Goal: Communication & Community: Answer question/provide support

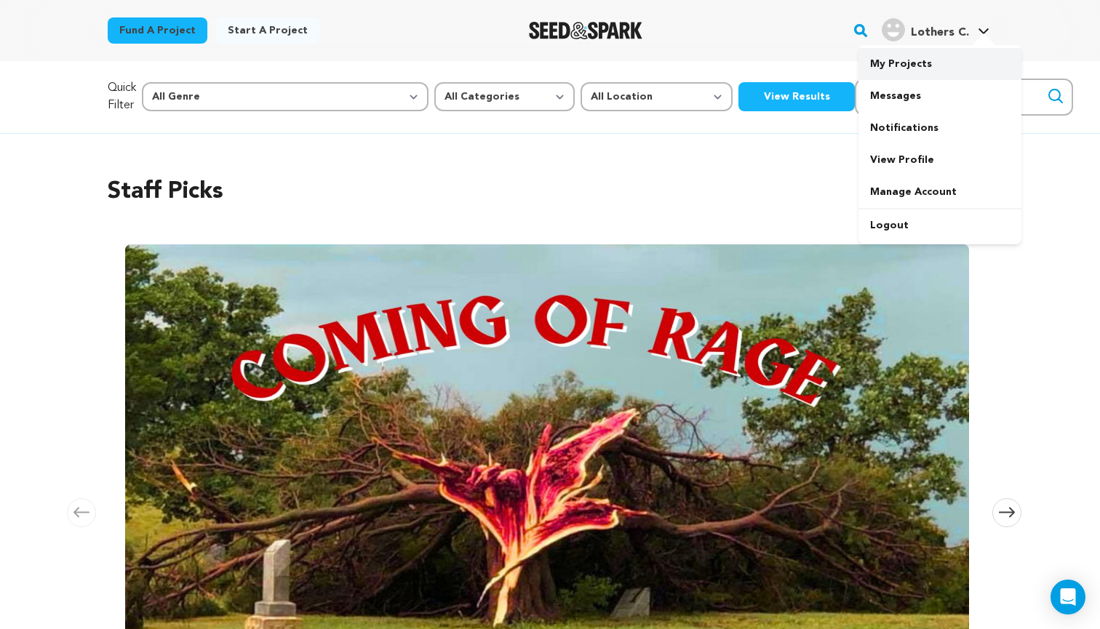
click at [899, 74] on link "My Projects" at bounding box center [939, 64] width 163 height 32
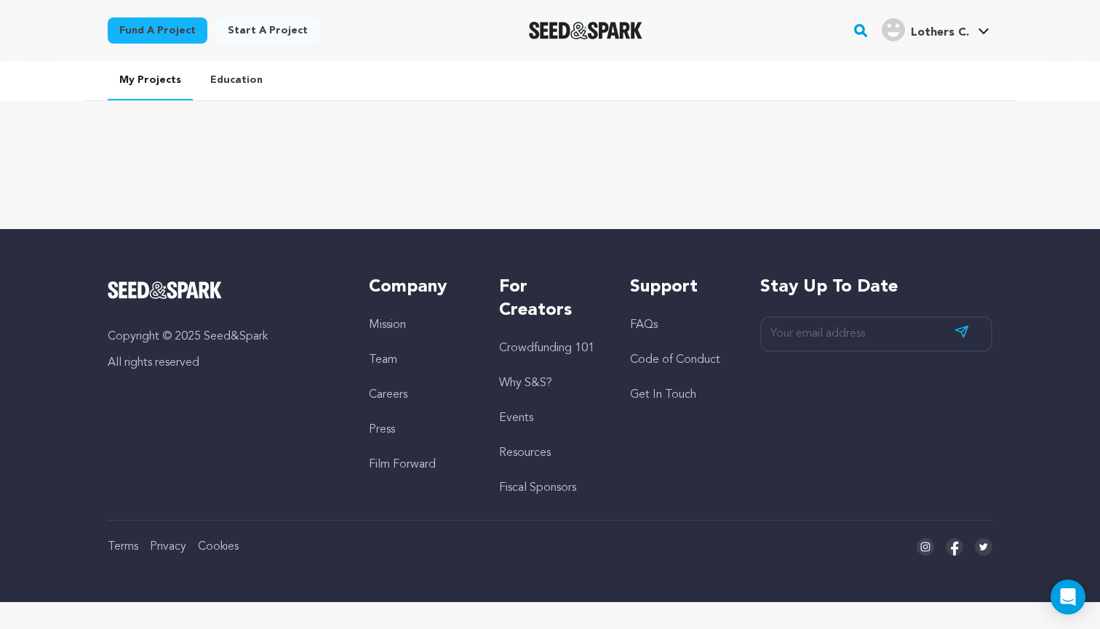
click at [923, 24] on h4 "Lothers C." at bounding box center [940, 32] width 58 height 17
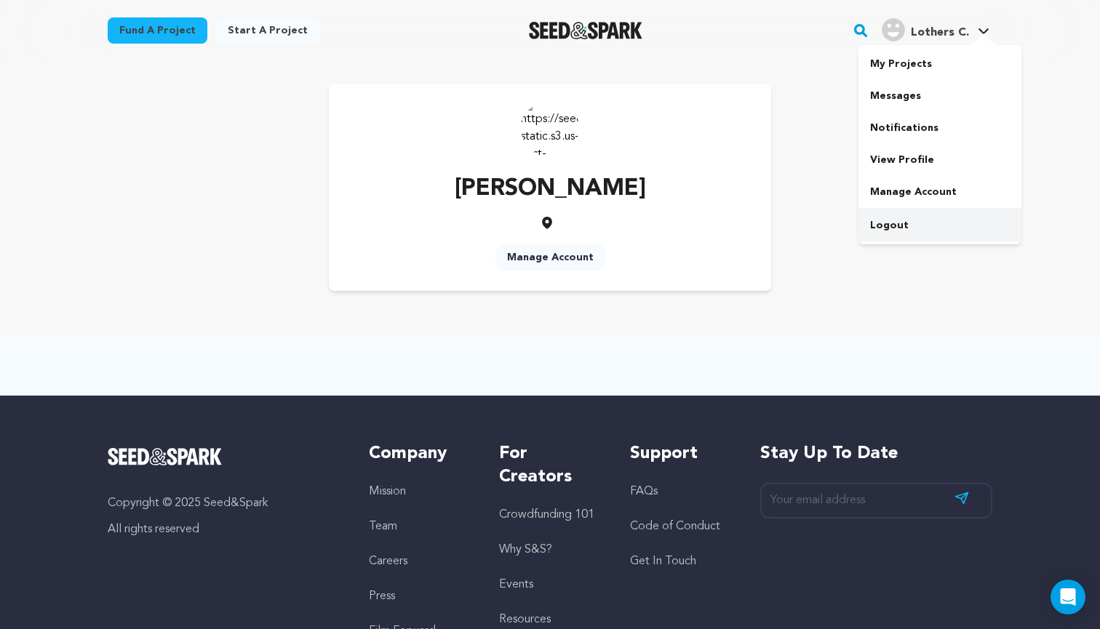
click at [902, 228] on link "Logout" at bounding box center [939, 225] width 163 height 32
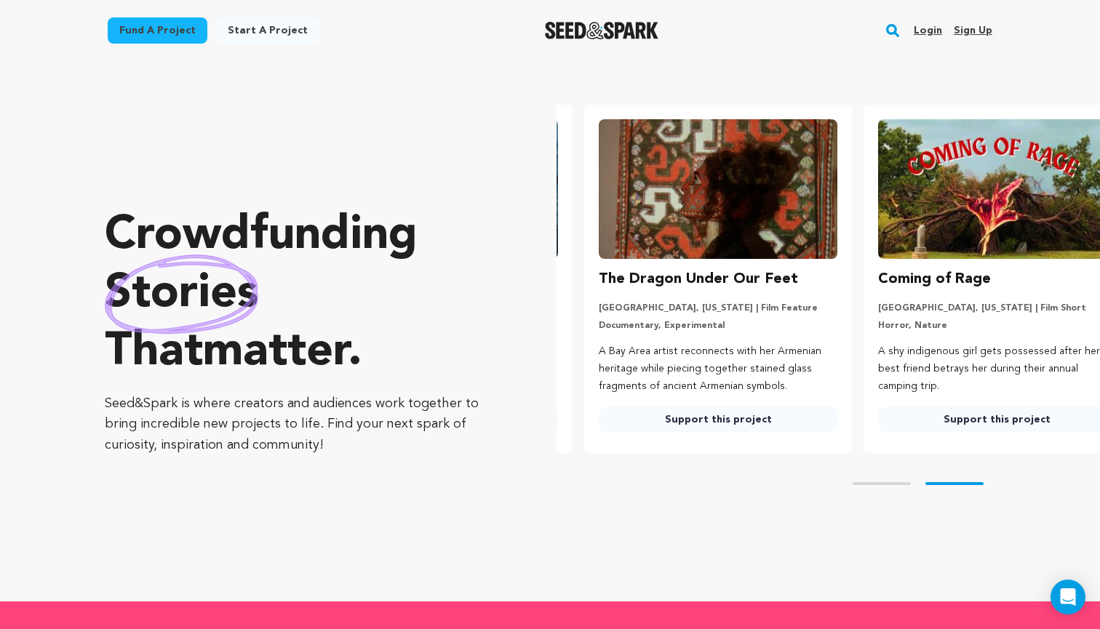
scroll to position [0, 291]
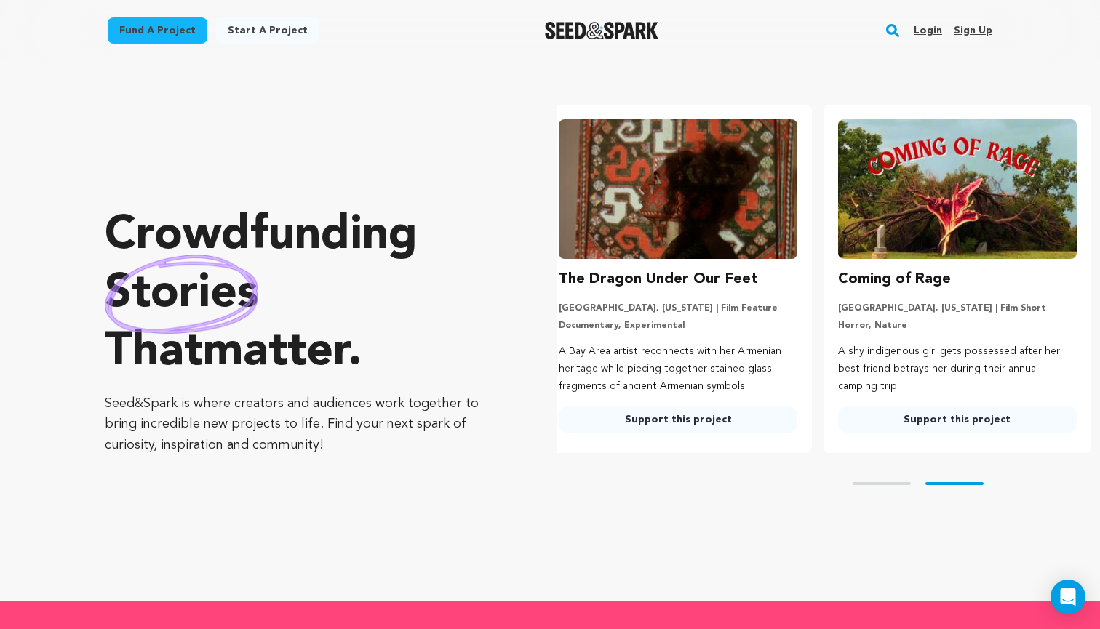
click at [935, 30] on link "Login" at bounding box center [928, 30] width 28 height 23
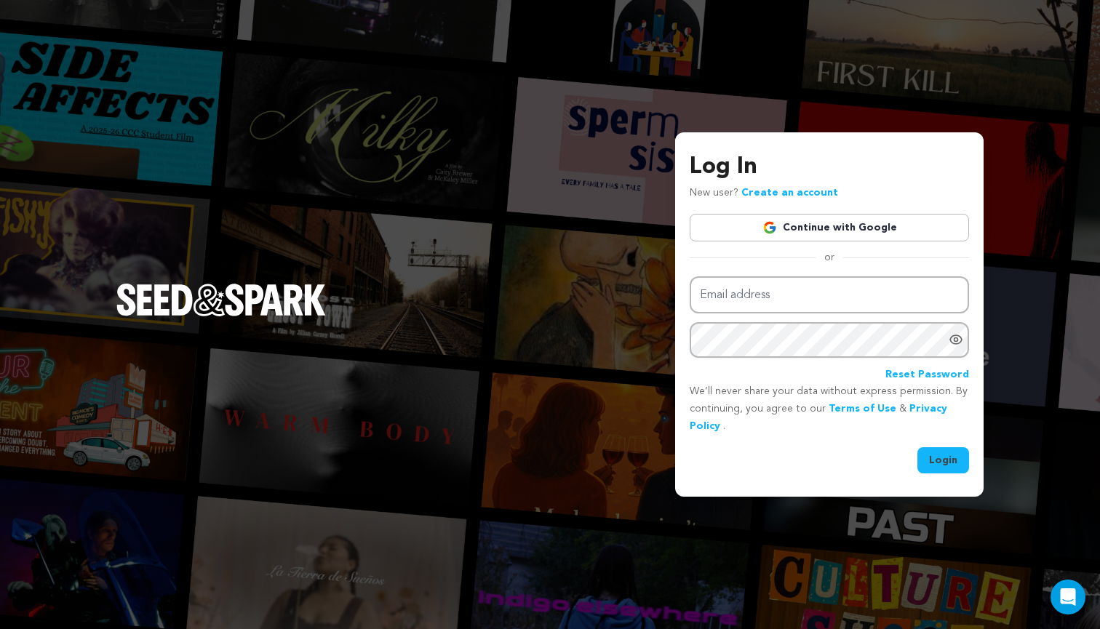
click at [827, 221] on link "Continue with Google" at bounding box center [829, 228] width 279 height 28
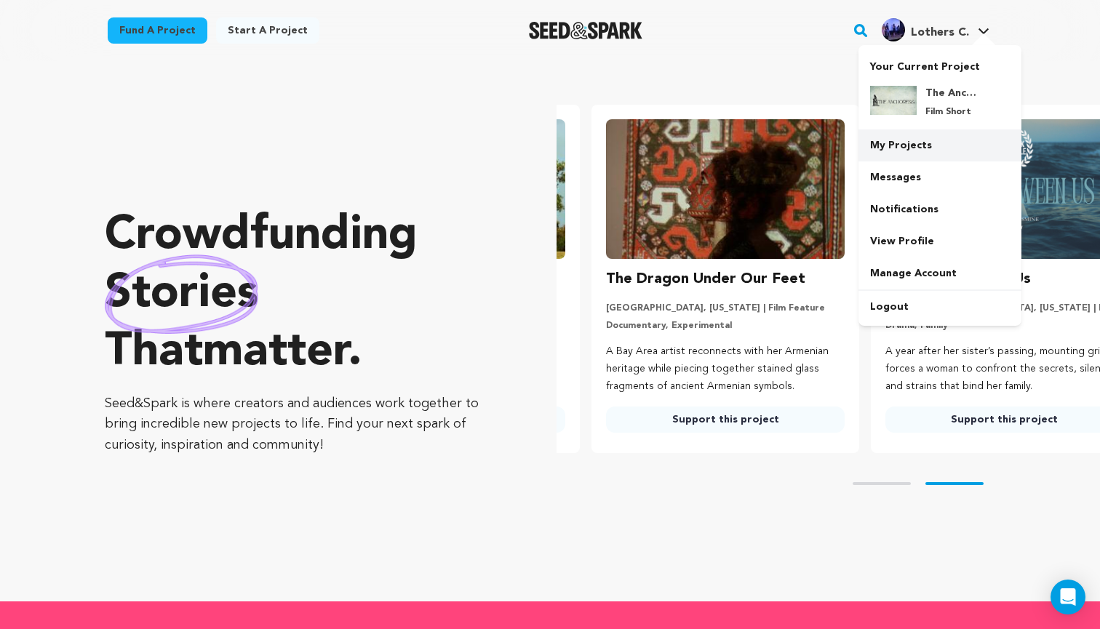
scroll to position [0, 291]
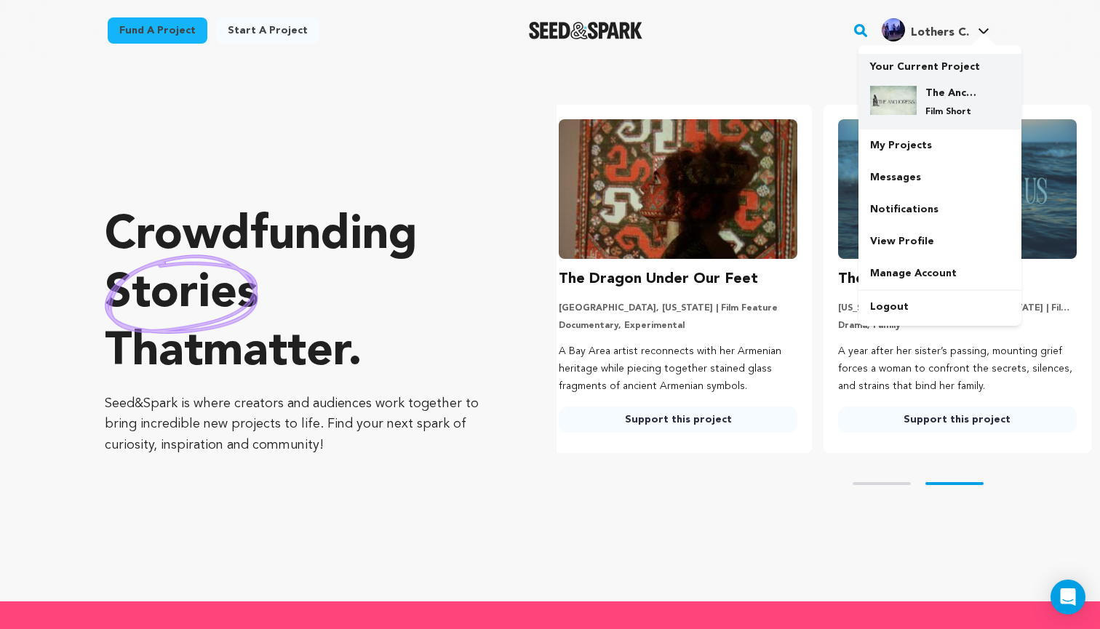
click at [918, 116] on div "The Anchoress Film Short" at bounding box center [952, 102] width 70 height 32
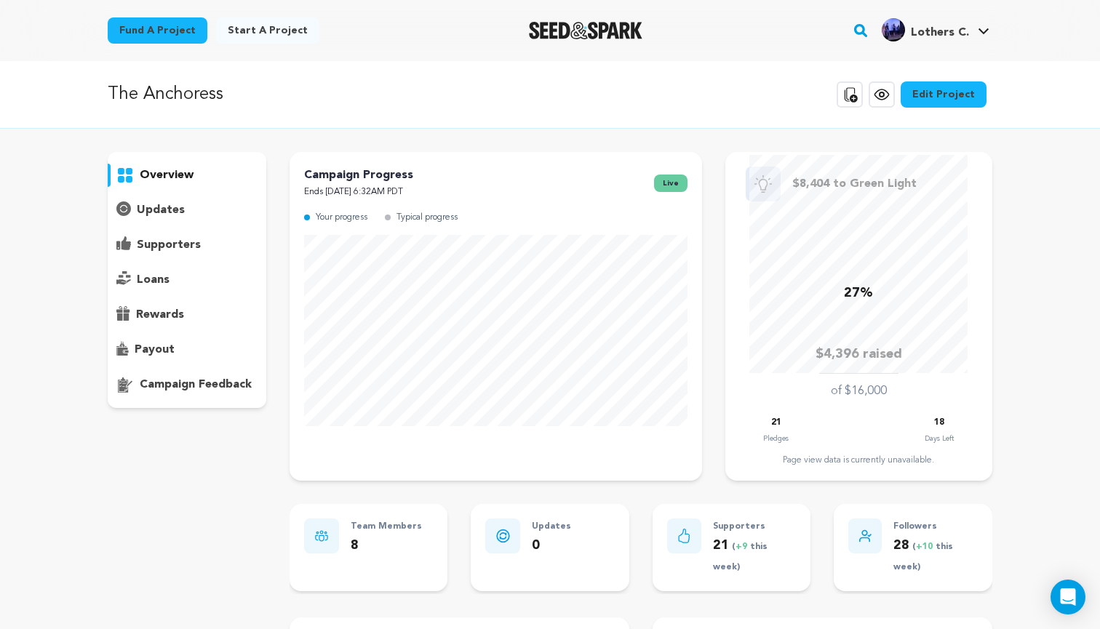
click at [193, 249] on p "supporters" at bounding box center [169, 244] width 64 height 17
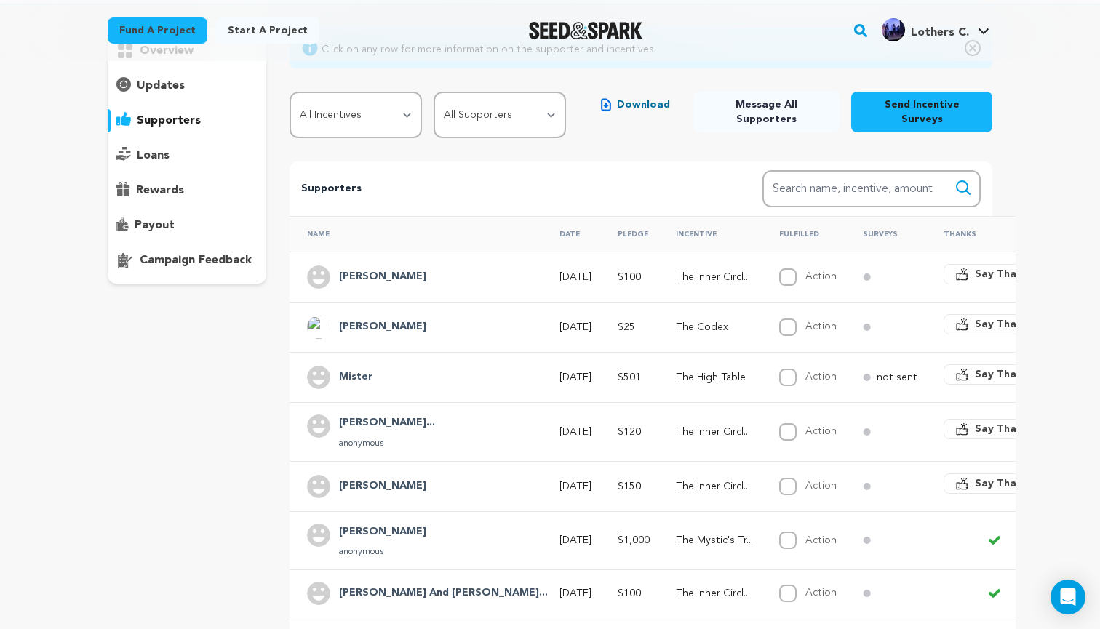
scroll to position [135, 0]
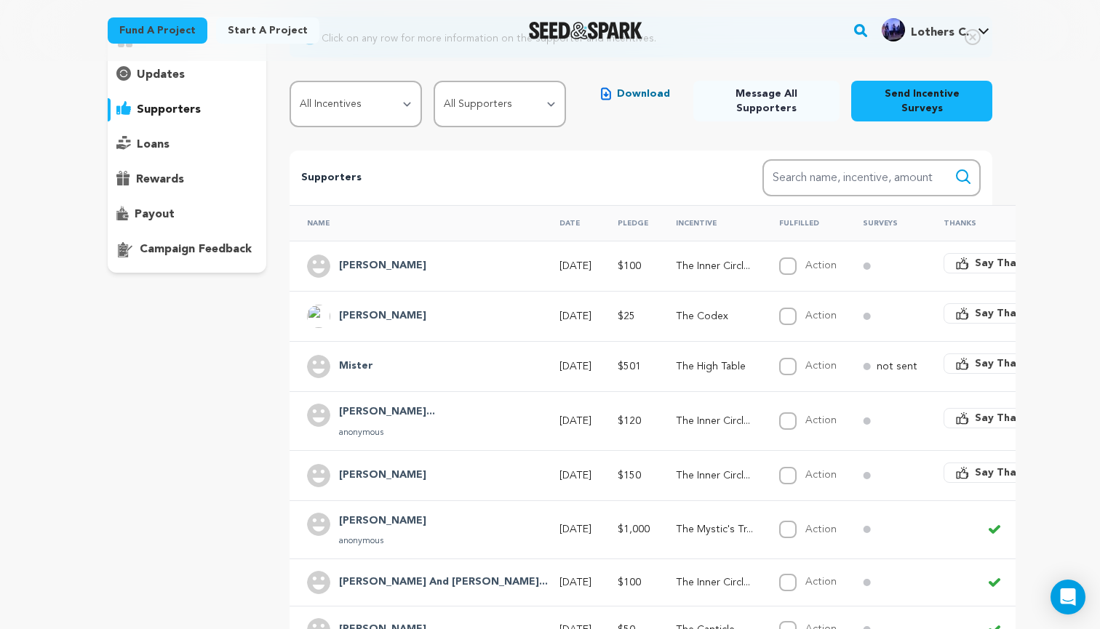
click at [314, 310] on img at bounding box center [318, 316] width 23 height 23
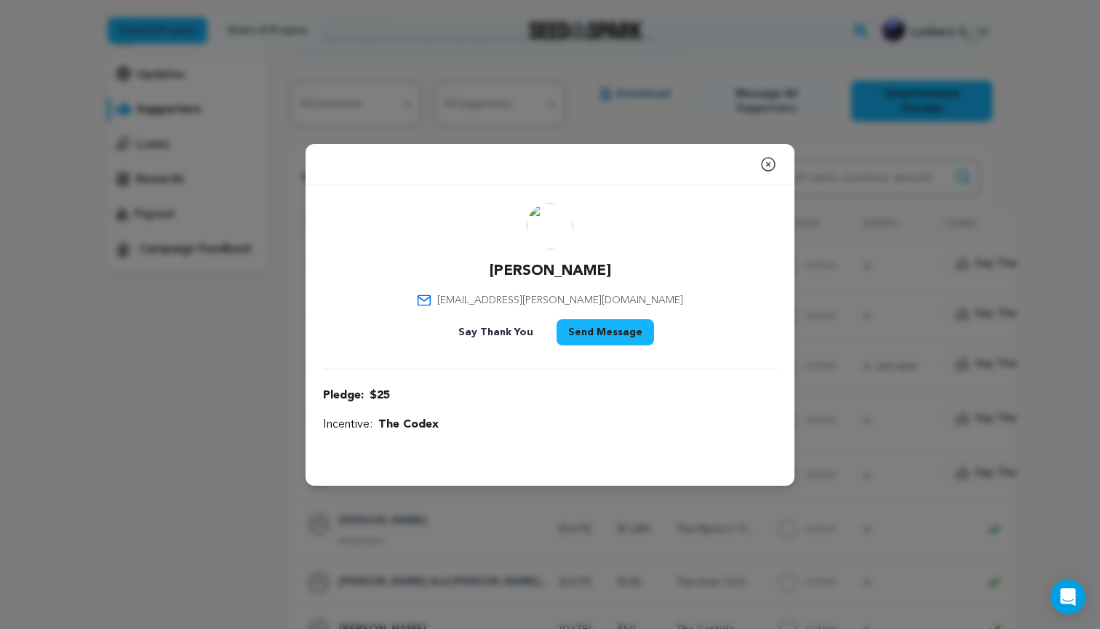
click at [769, 168] on icon "button" at bounding box center [767, 164] width 17 height 17
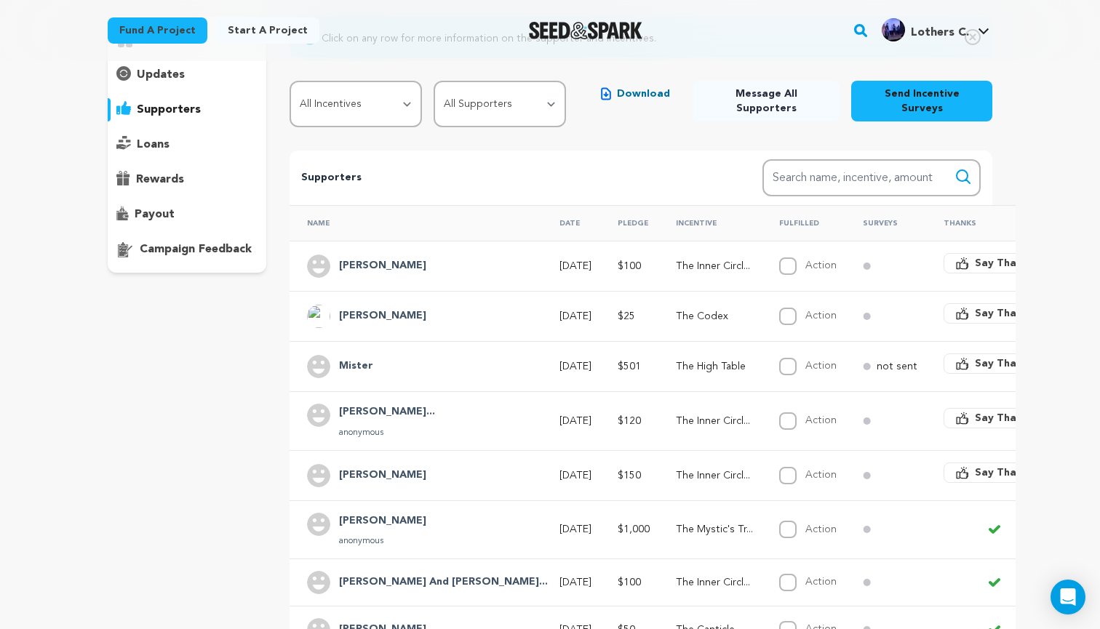
click at [542, 531] on td "[DATE]" at bounding box center [571, 529] width 58 height 59
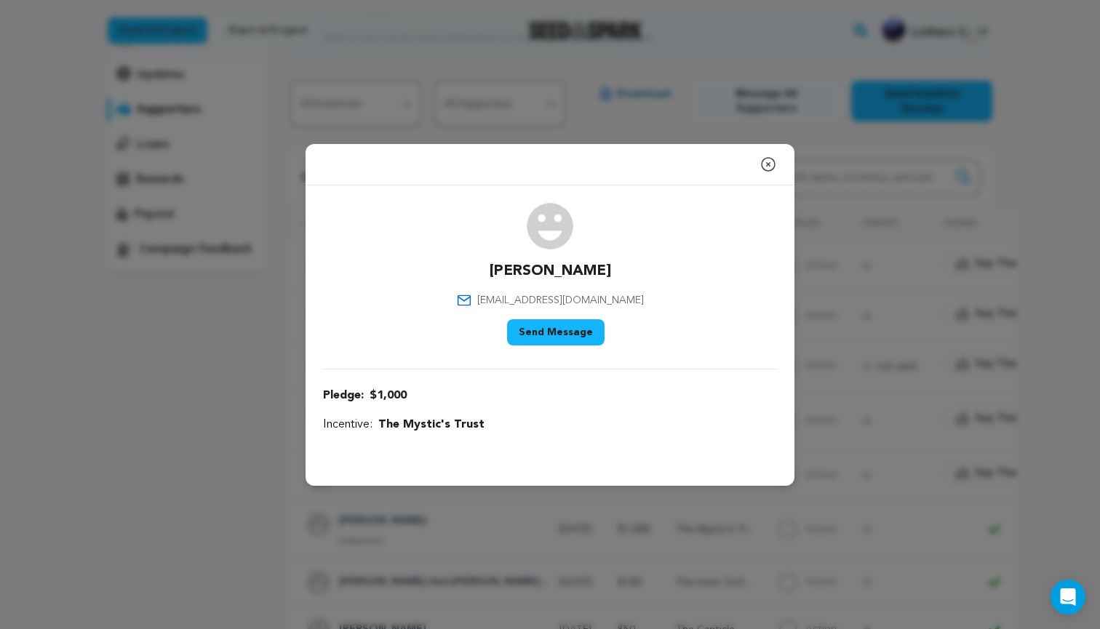
click at [761, 161] on icon "button" at bounding box center [767, 164] width 17 height 17
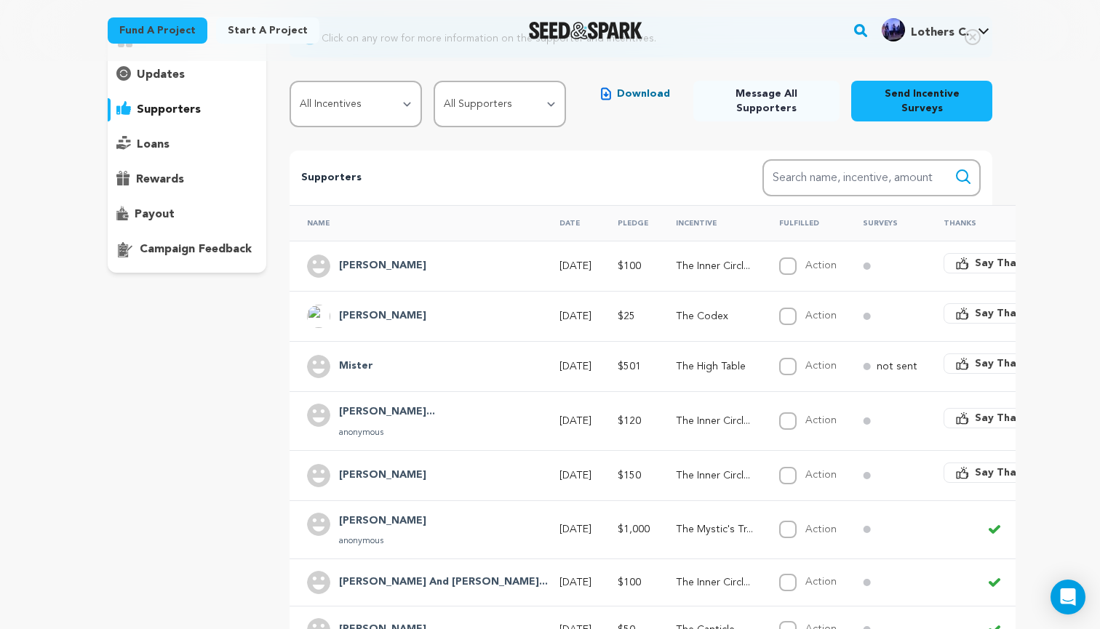
click at [658, 367] on td "The High Table" at bounding box center [709, 366] width 103 height 50
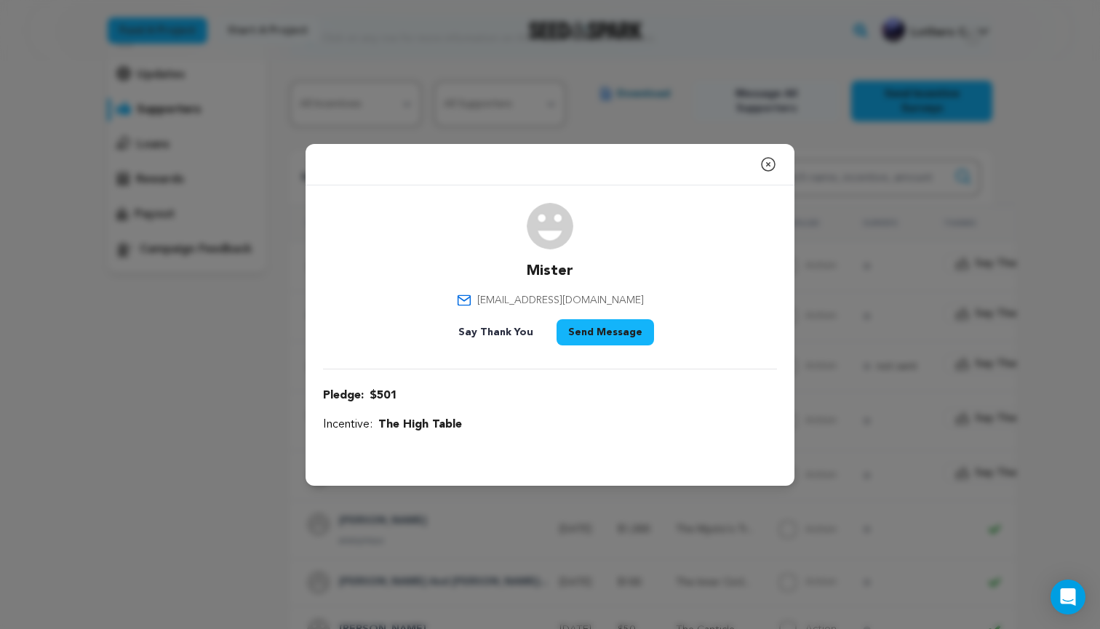
click at [772, 169] on icon "button" at bounding box center [767, 164] width 17 height 17
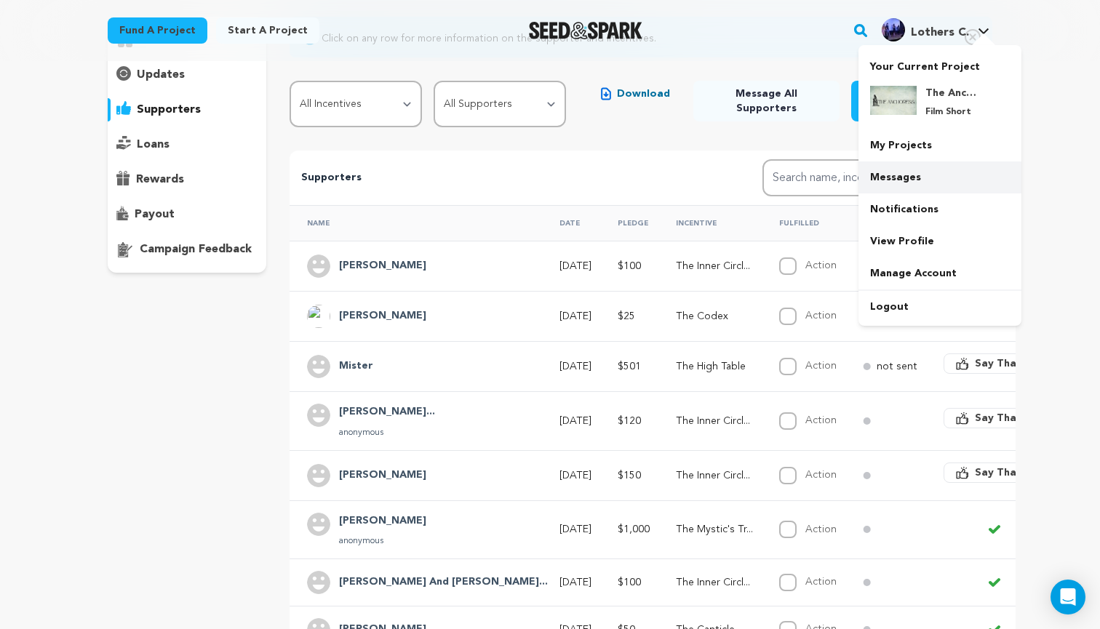
click at [914, 177] on link "Messages" at bounding box center [939, 177] width 163 height 32
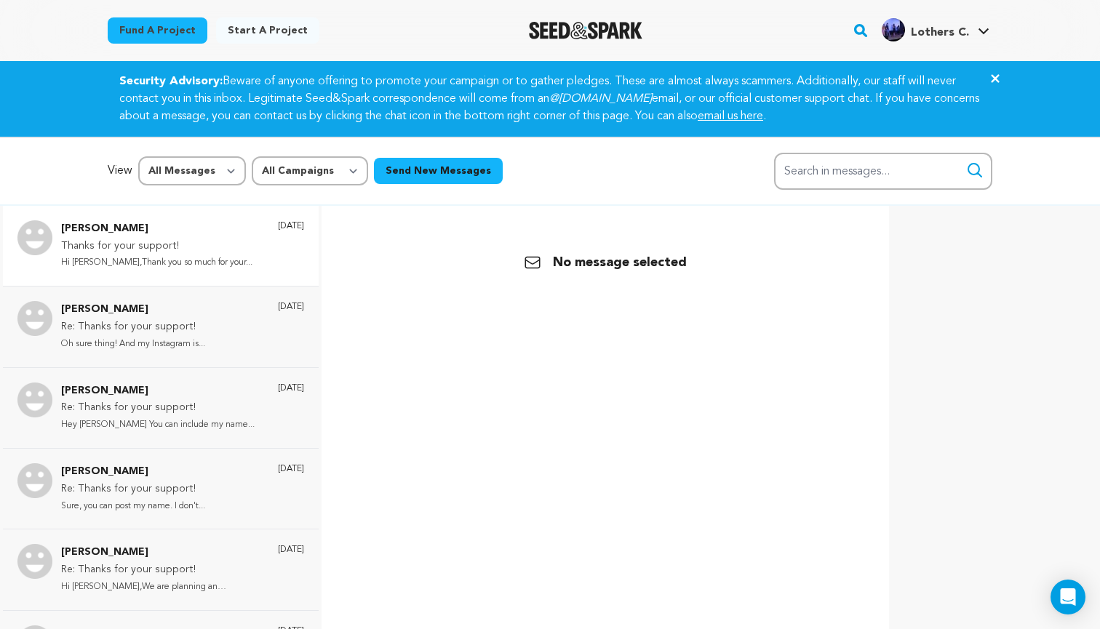
click at [172, 240] on p "Thanks for your support!" at bounding box center [156, 246] width 191 height 17
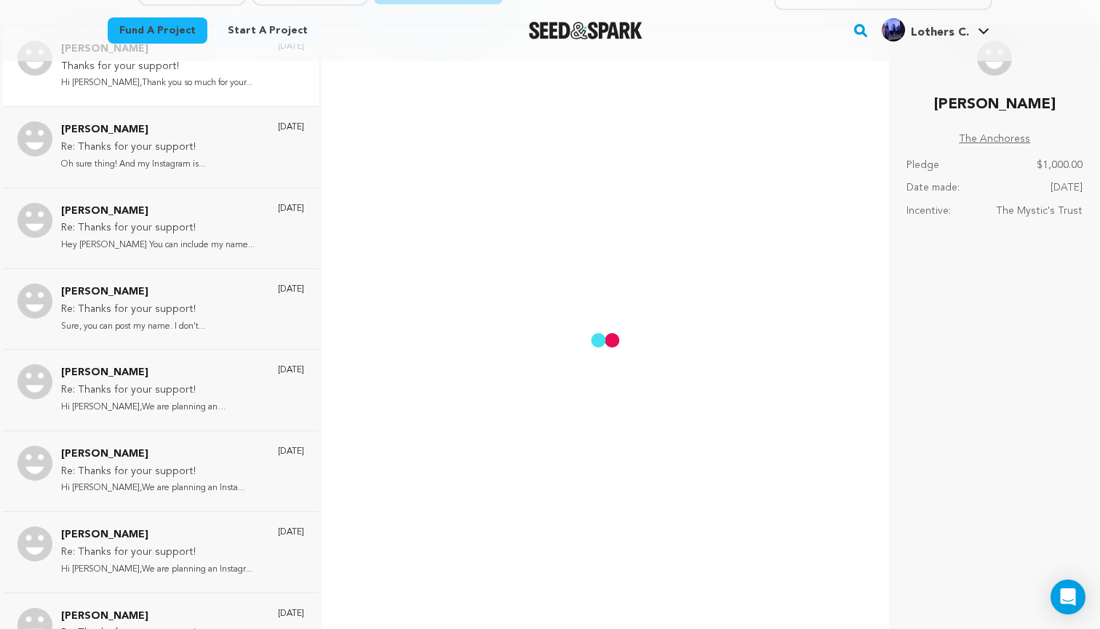
scroll to position [217, 0]
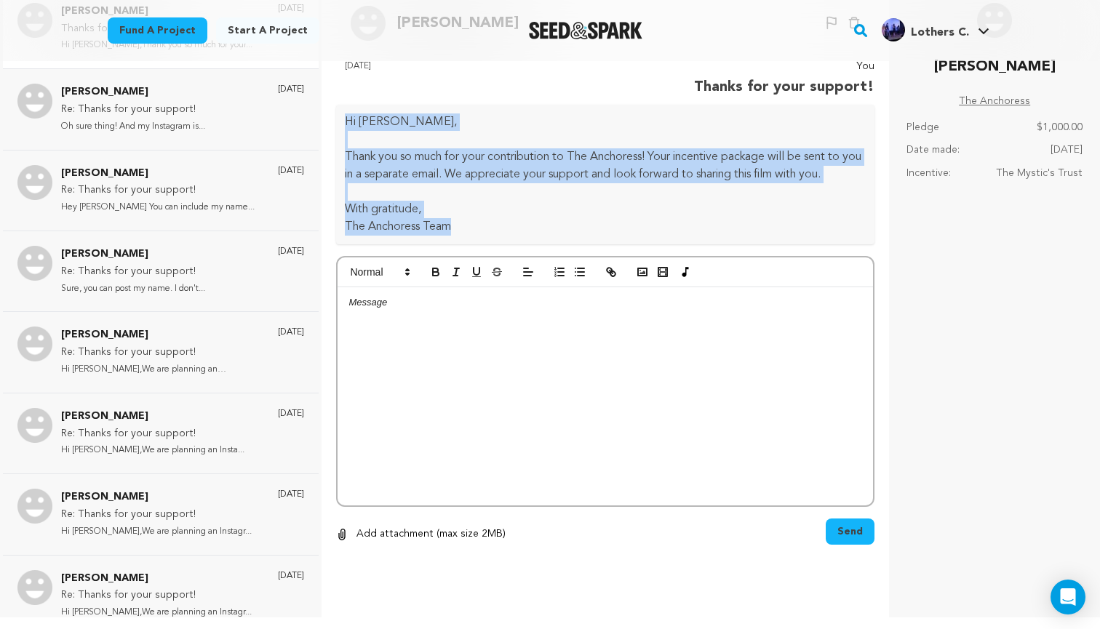
drag, startPoint x: 452, startPoint y: 227, endPoint x: 339, endPoint y: 118, distance: 156.9
click at [339, 118] on div "Hi Dave, Thank you so much for your contribution to The Anchoress! Your incenti…" at bounding box center [605, 175] width 538 height 140
copy div "Hi Dave, Thank you so much for your contribution to The Anchoress! Your incenti…"
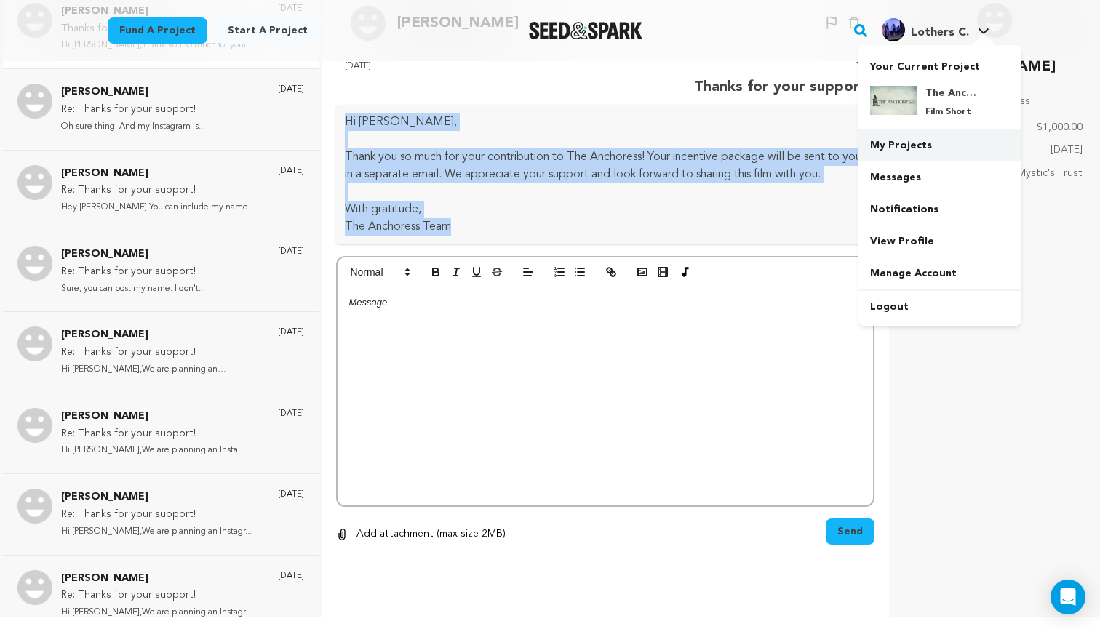
click at [881, 148] on link "My Projects" at bounding box center [939, 145] width 163 height 32
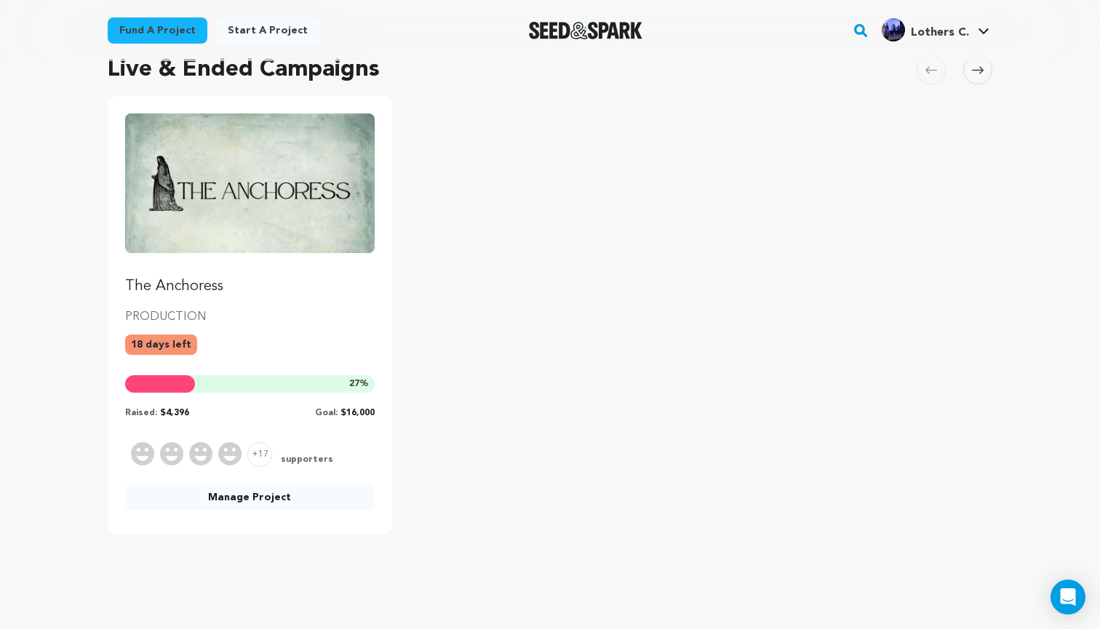
scroll to position [130, 0]
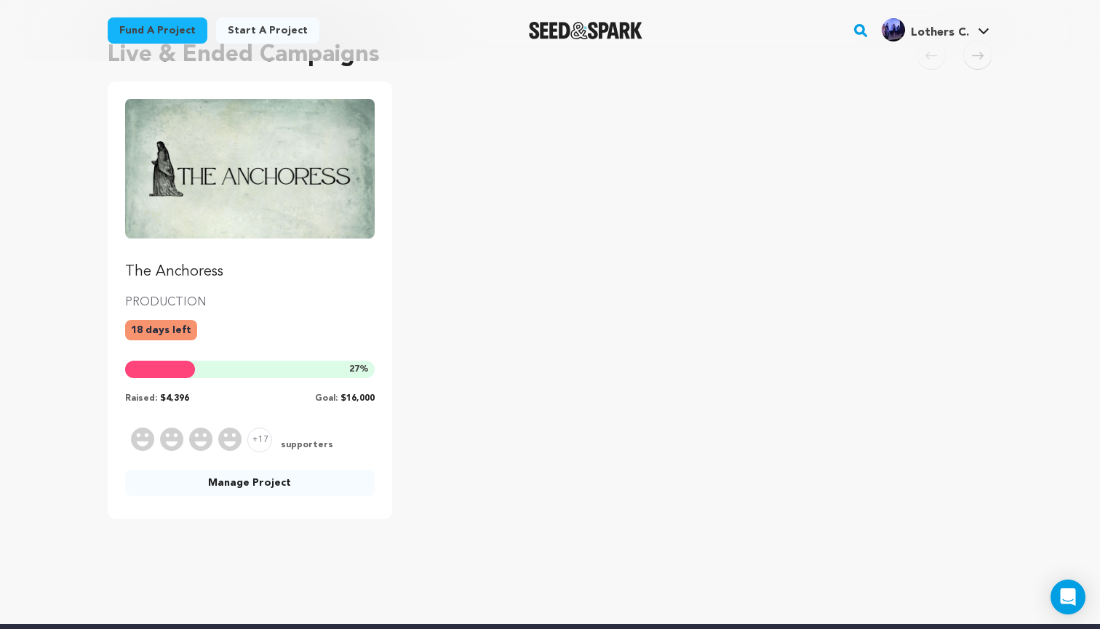
click at [309, 476] on link "Manage Project" at bounding box center [249, 483] width 249 height 26
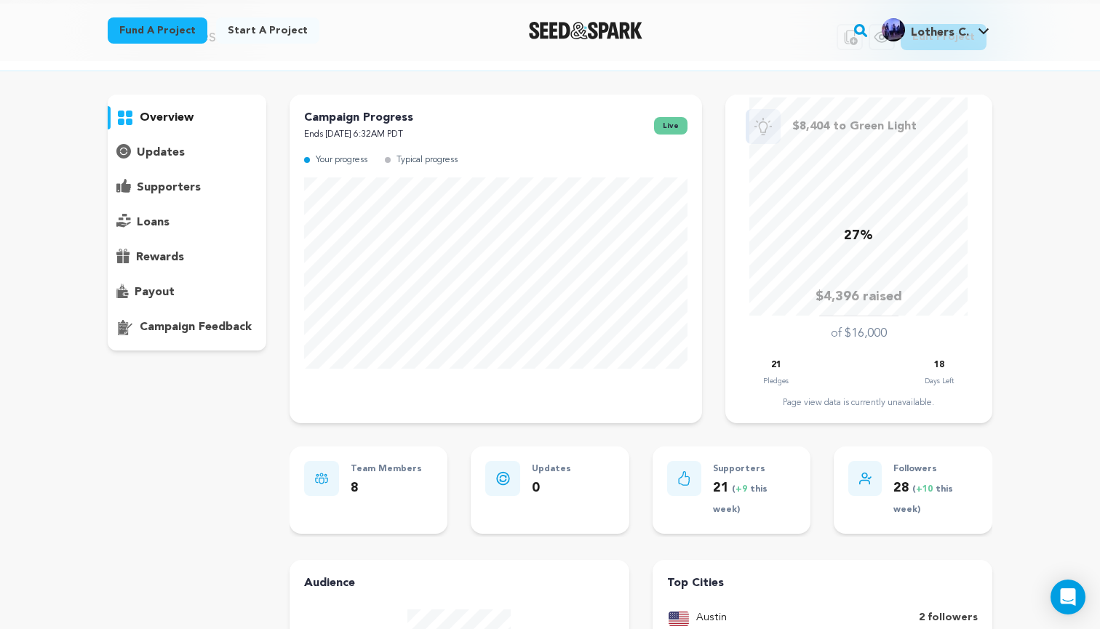
scroll to position [83, 0]
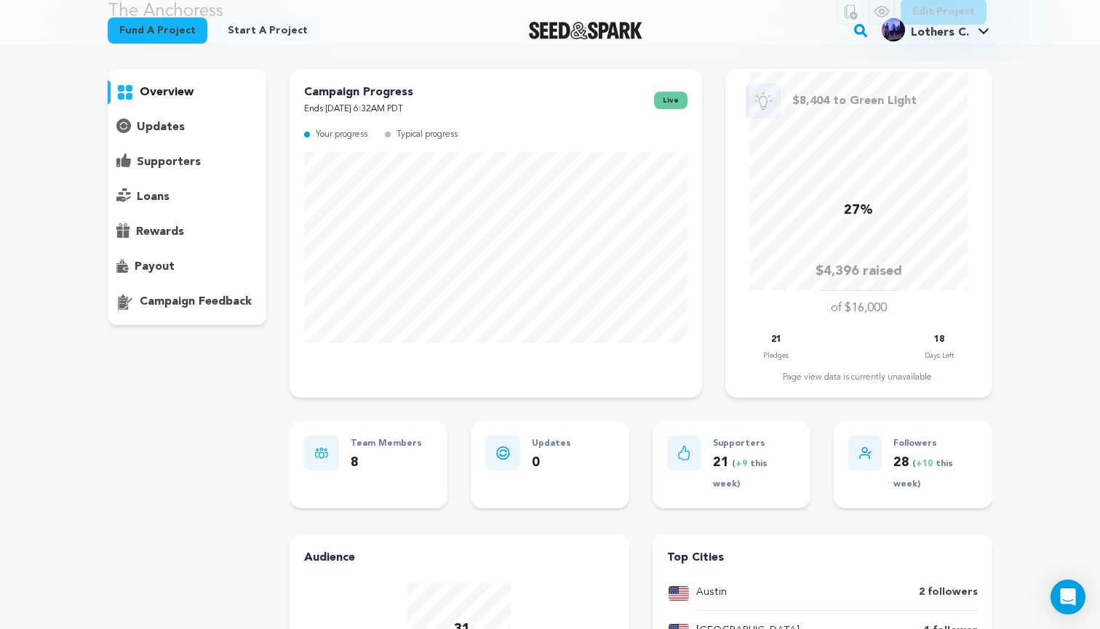
click at [172, 159] on p "supporters" at bounding box center [169, 161] width 64 height 17
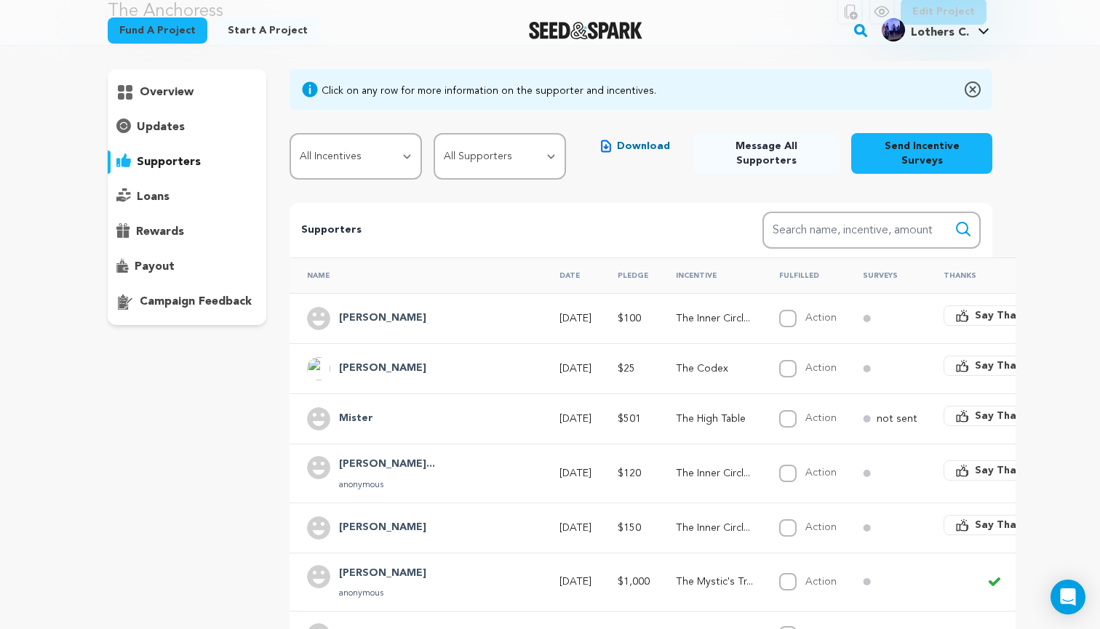
scroll to position [102, 0]
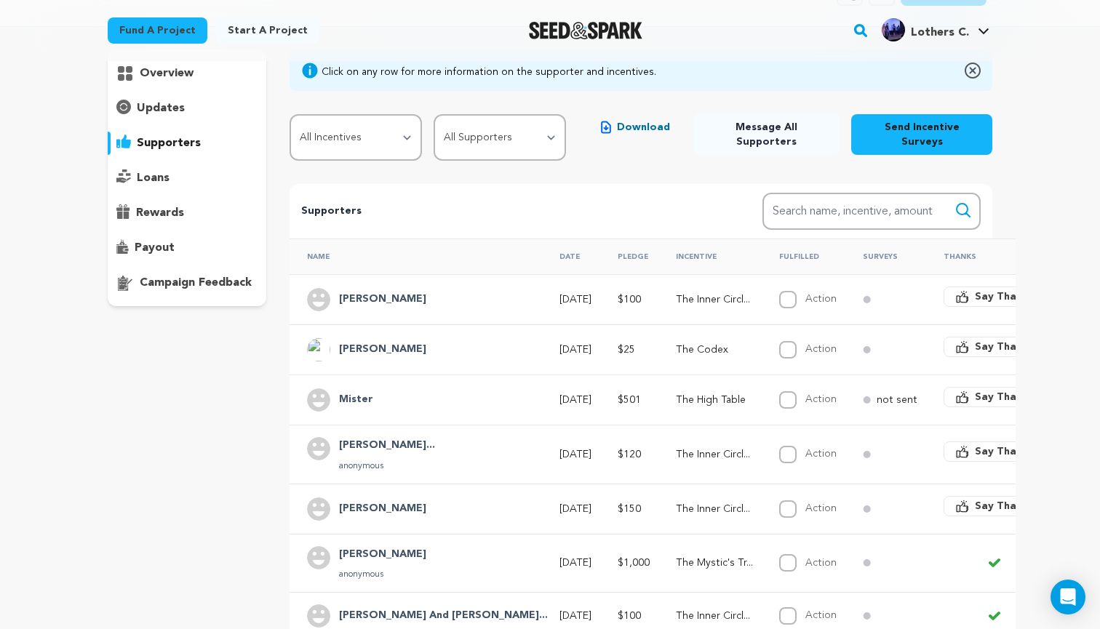
click at [975, 499] on span "Say Thanks" at bounding box center [1004, 506] width 58 height 15
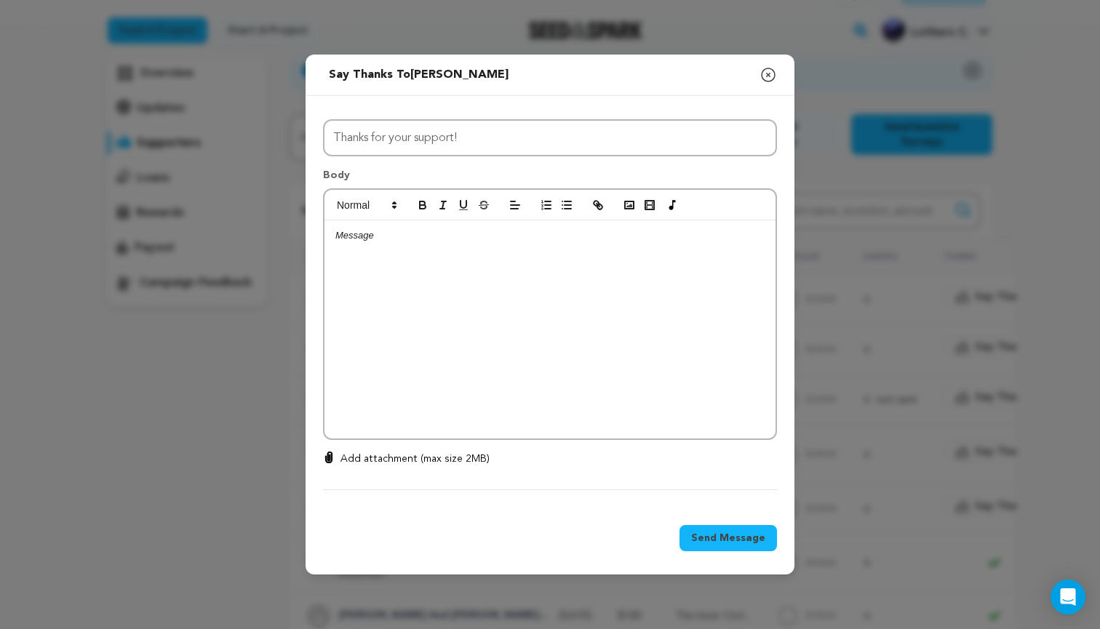
click at [489, 367] on div at bounding box center [549, 329] width 451 height 218
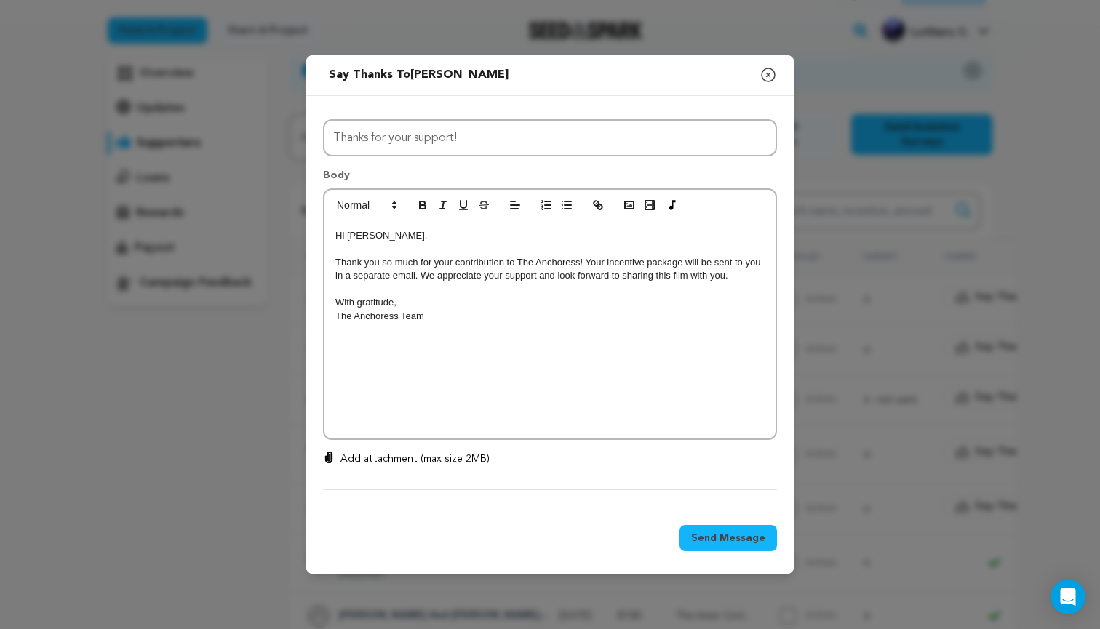
scroll to position [14, 0]
drag, startPoint x: 366, startPoint y: 235, endPoint x: 348, endPoint y: 235, distance: 18.2
click at [348, 235] on p "Hi Dave," at bounding box center [549, 235] width 429 height 13
drag, startPoint x: 368, startPoint y: 236, endPoint x: 347, endPoint y: 236, distance: 21.1
click at [347, 236] on p "Hi Dave," at bounding box center [549, 235] width 429 height 13
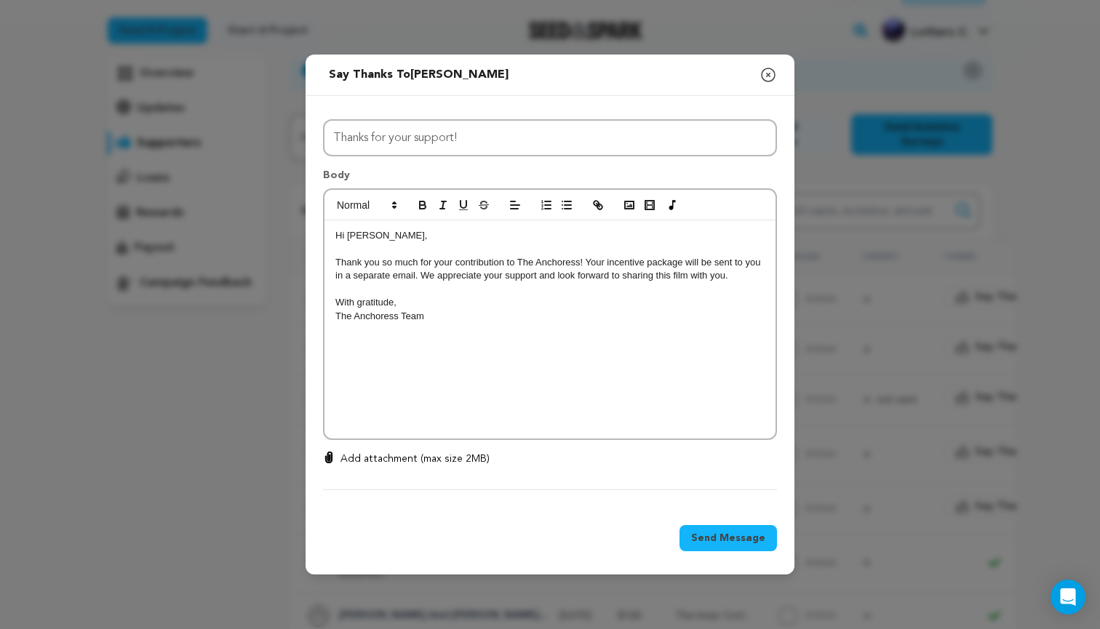
click at [594, 326] on div "Hi Skylar, Thank you so much for your contribution to The Anchoress! Your incen…" at bounding box center [549, 329] width 451 height 218
click at [769, 78] on icon "button" at bounding box center [767, 74] width 17 height 17
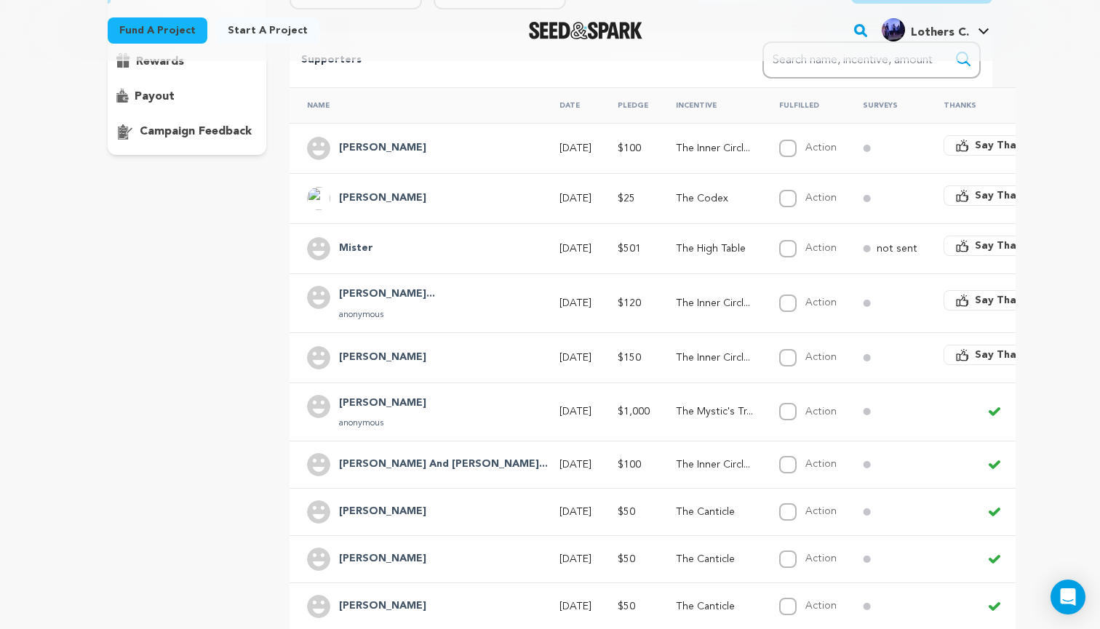
scroll to position [254, 0]
